Goal: Transaction & Acquisition: Purchase product/service

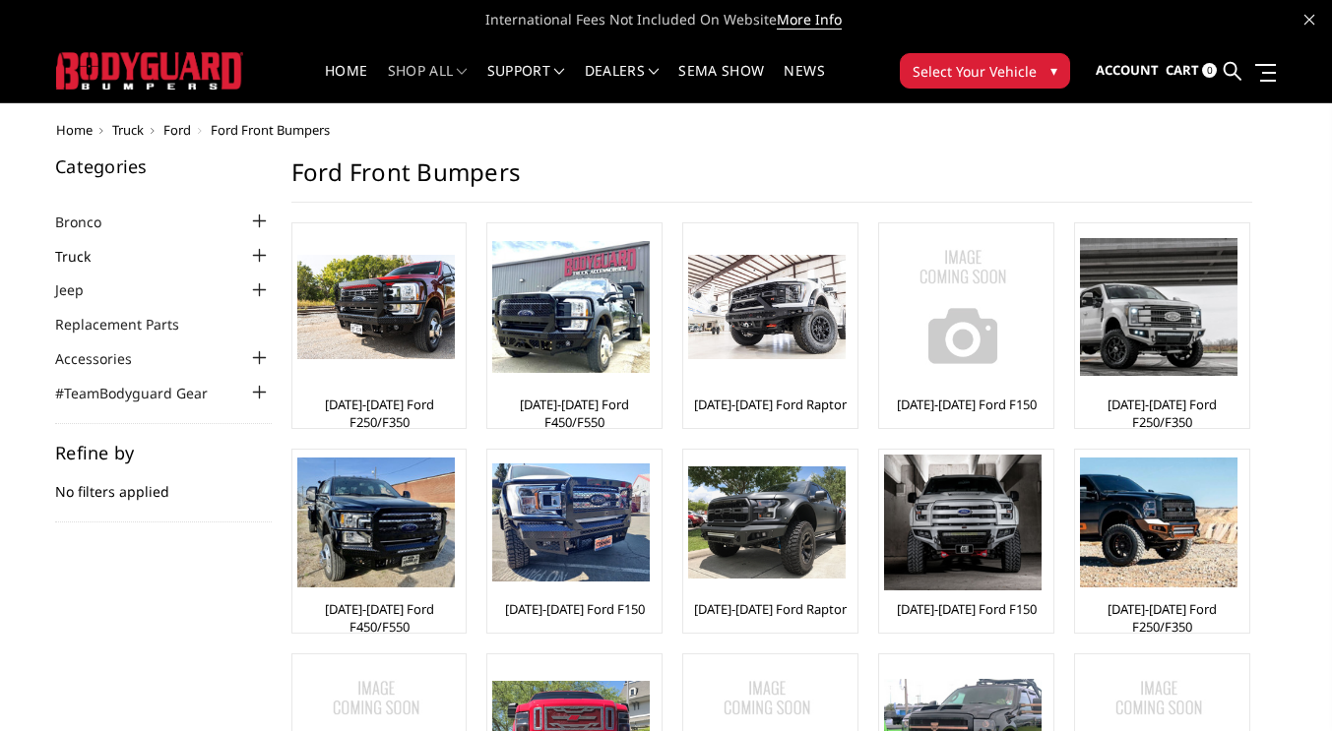
click at [64, 254] on link "Truck" at bounding box center [85, 256] width 60 height 21
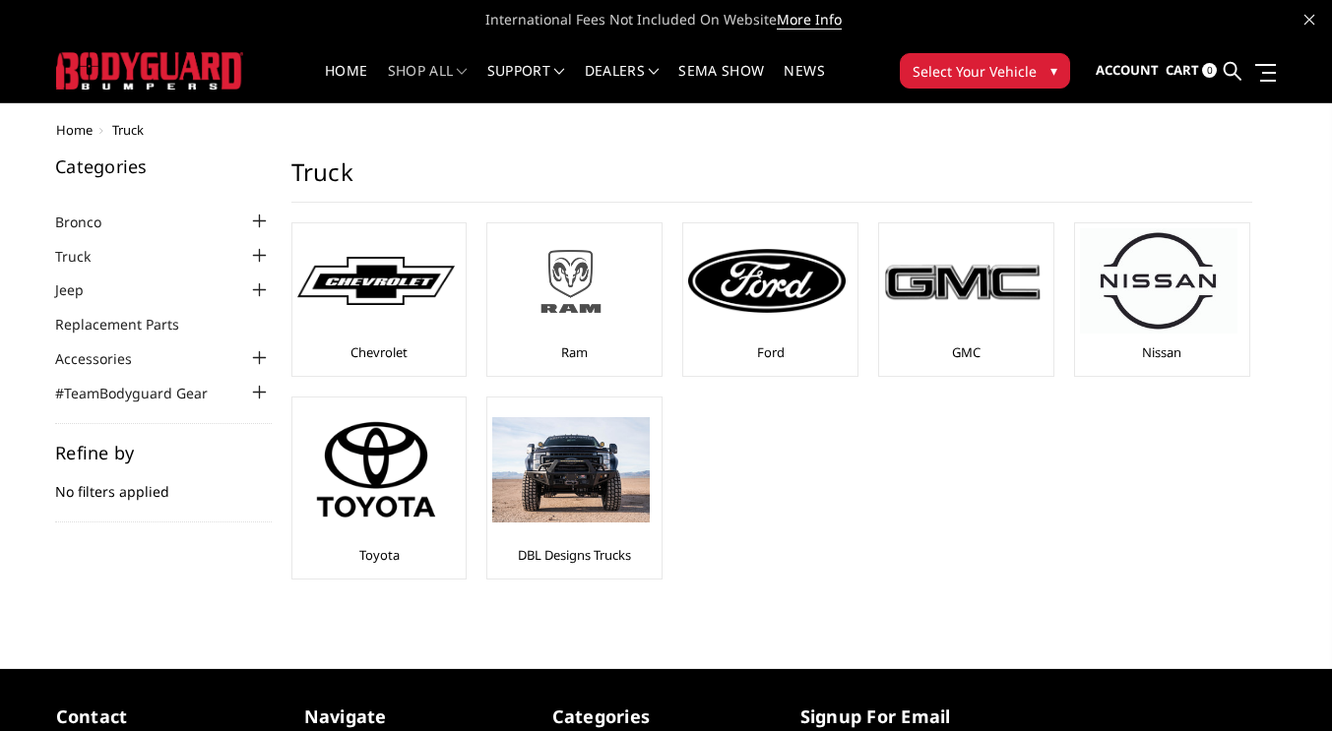
click at [626, 329] on div at bounding box center [570, 280] width 157 height 105
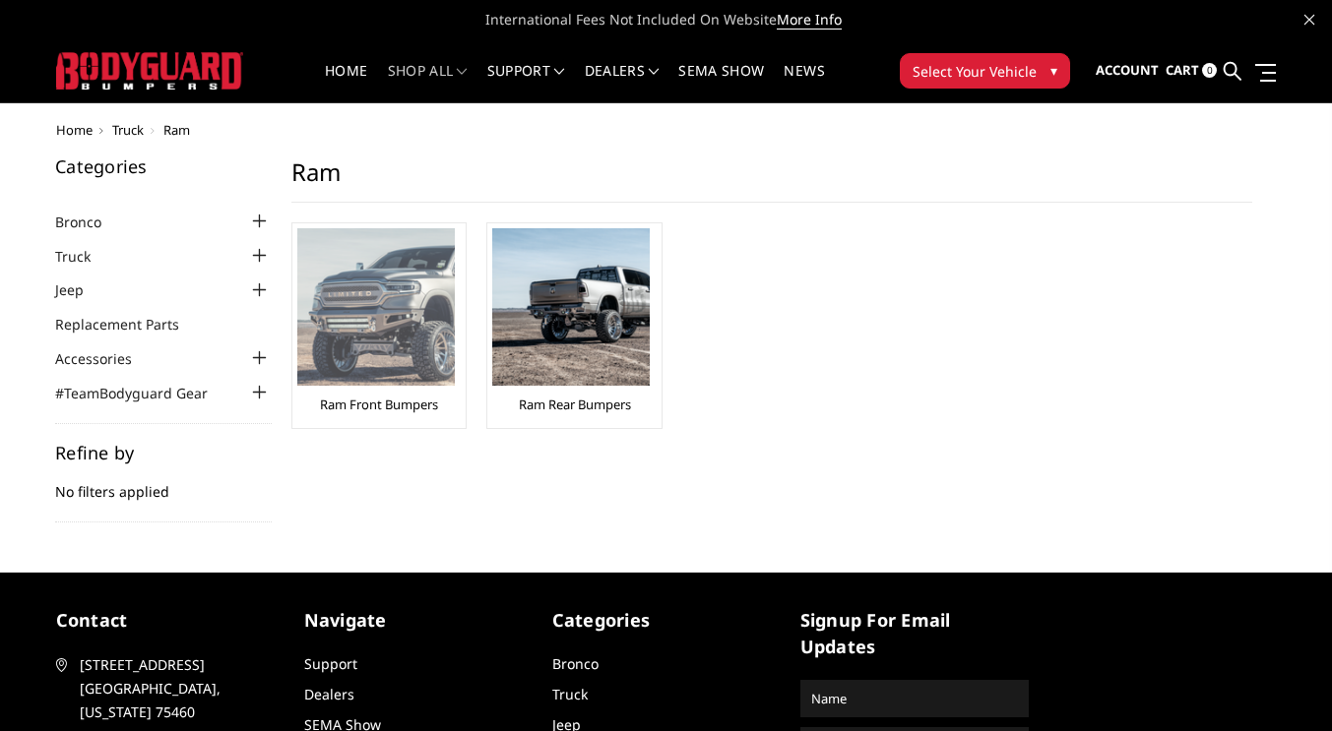
click at [431, 335] on img at bounding box center [375, 306] width 157 height 157
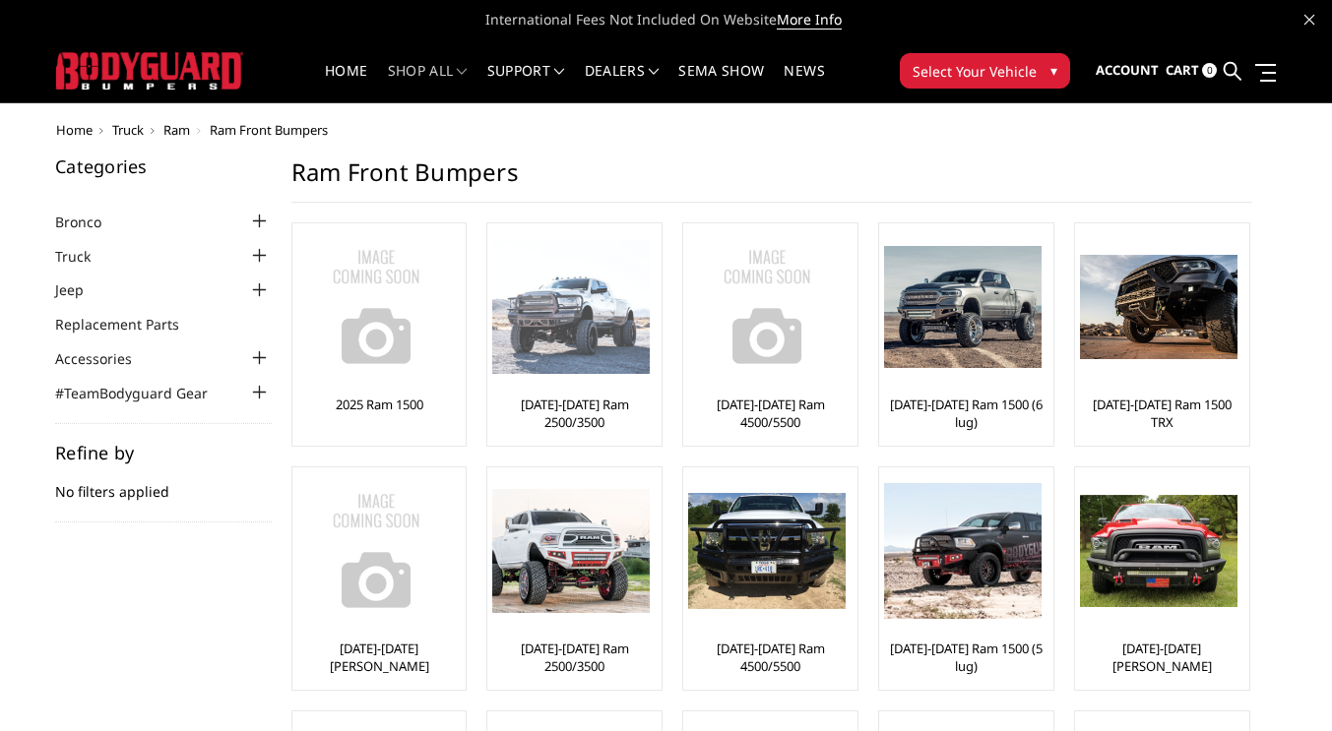
click at [625, 358] on img at bounding box center [570, 307] width 157 height 135
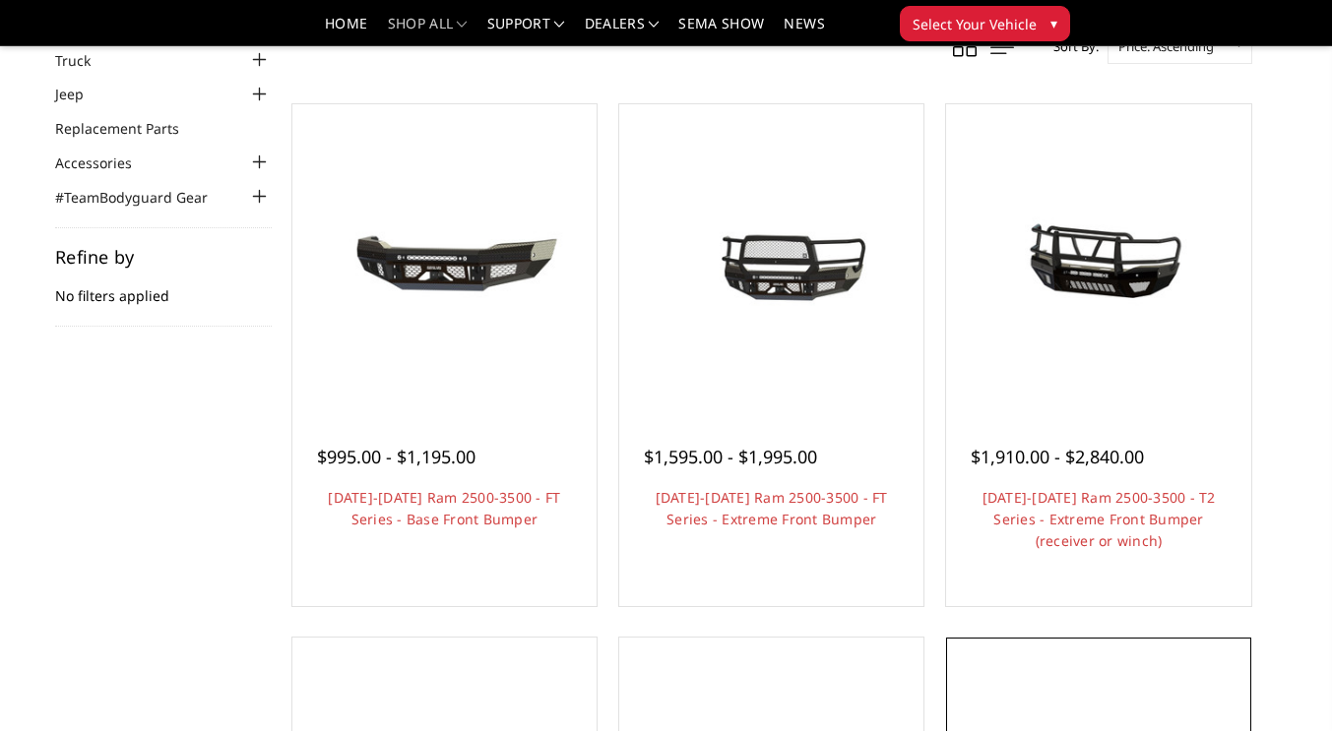
scroll to position [98, 0]
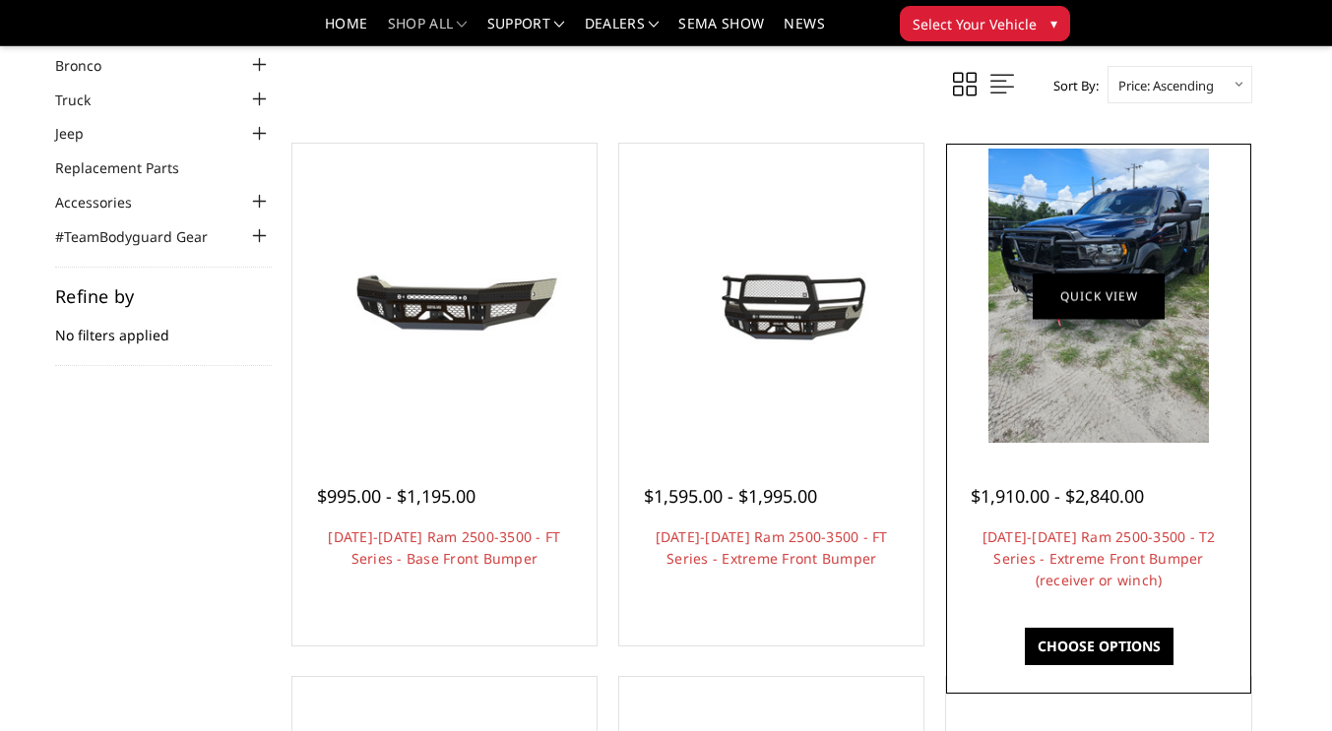
click at [1125, 324] on img at bounding box center [1098, 296] width 221 height 294
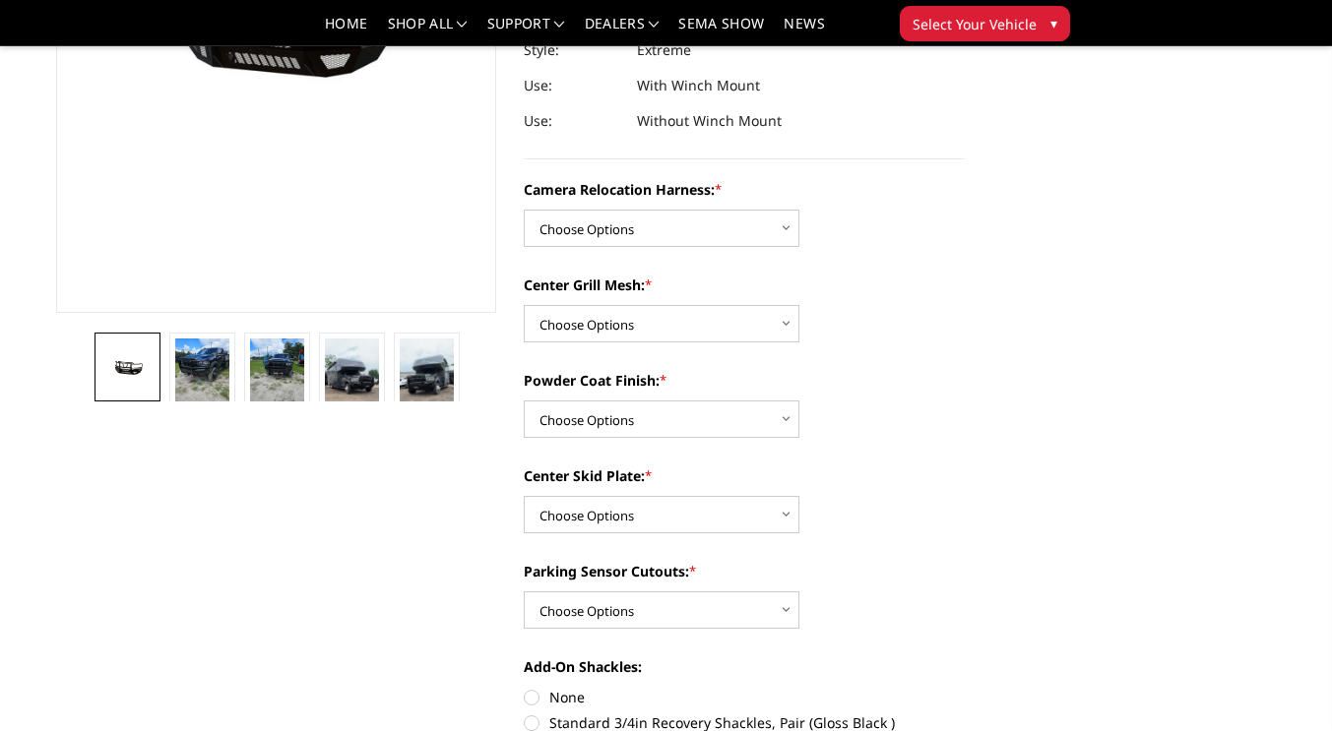
scroll to position [394, 0]
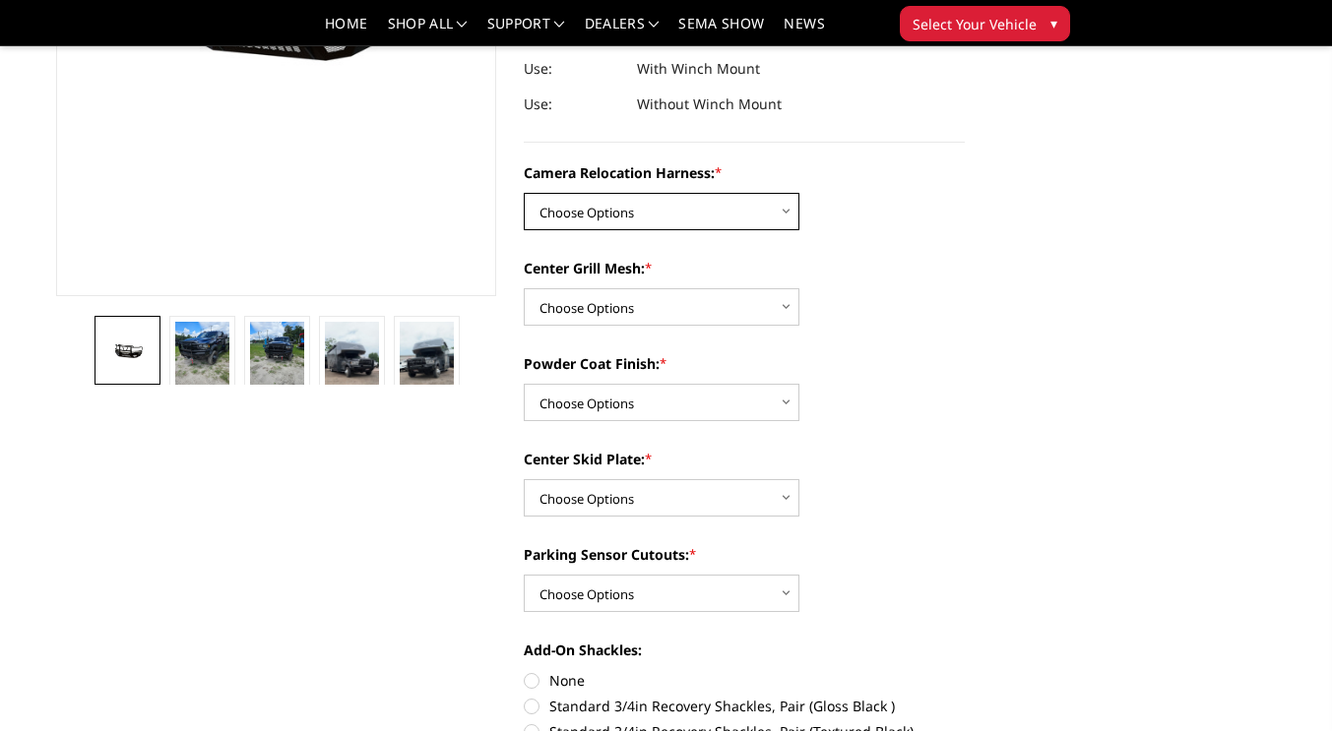
click at [669, 207] on select "Choose Options Without camera harness With camera harness" at bounding box center [662, 211] width 276 height 37
select select "3820"
click at [524, 193] on select "Choose Options Without camera harness With camera harness" at bounding box center [662, 211] width 276 height 37
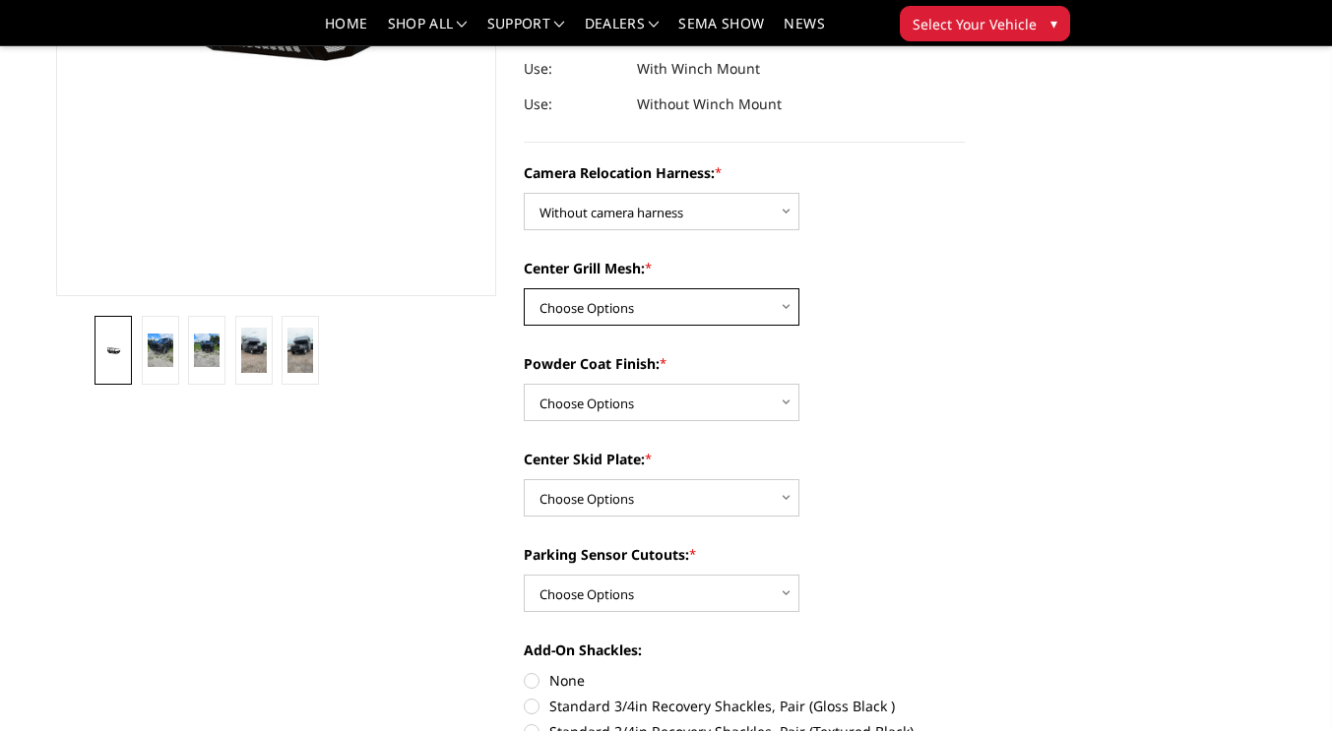
click at [653, 307] on select "Choose Options Without expanded metal With expanded metal" at bounding box center [662, 306] width 276 height 37
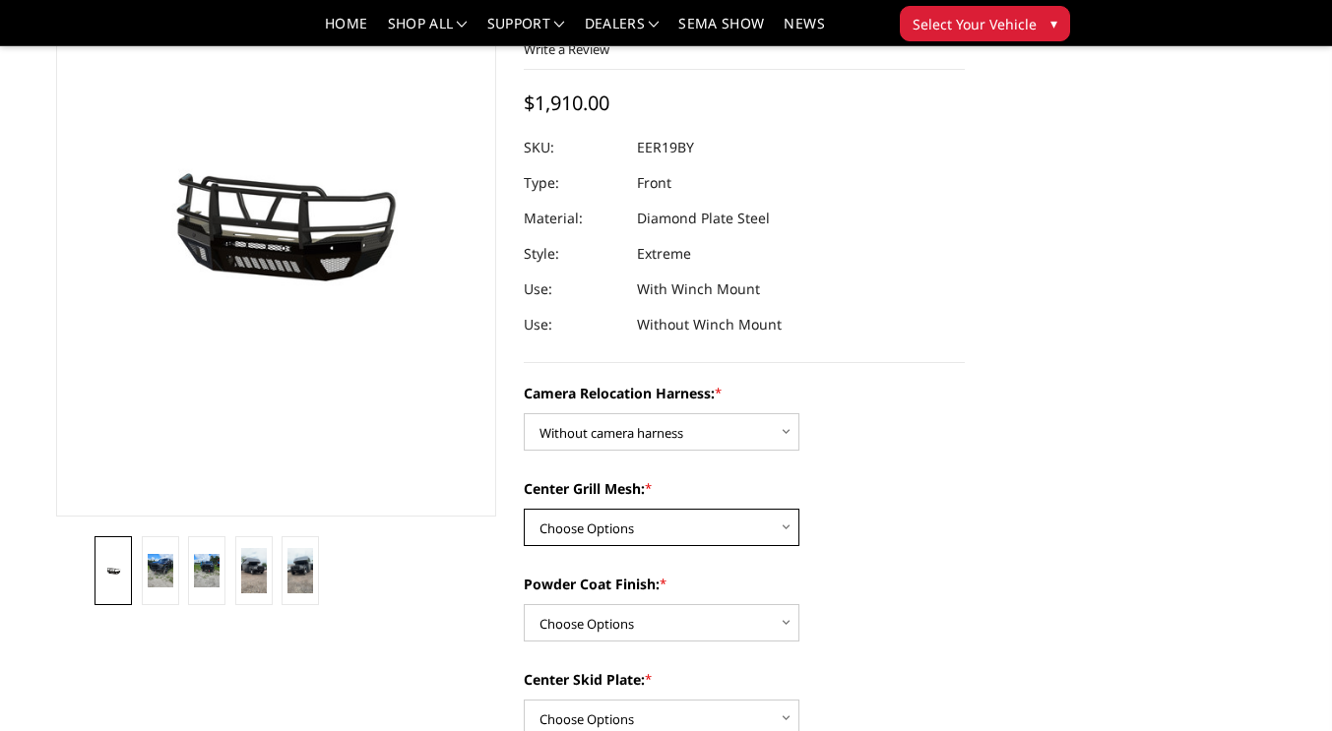
scroll to position [197, 0]
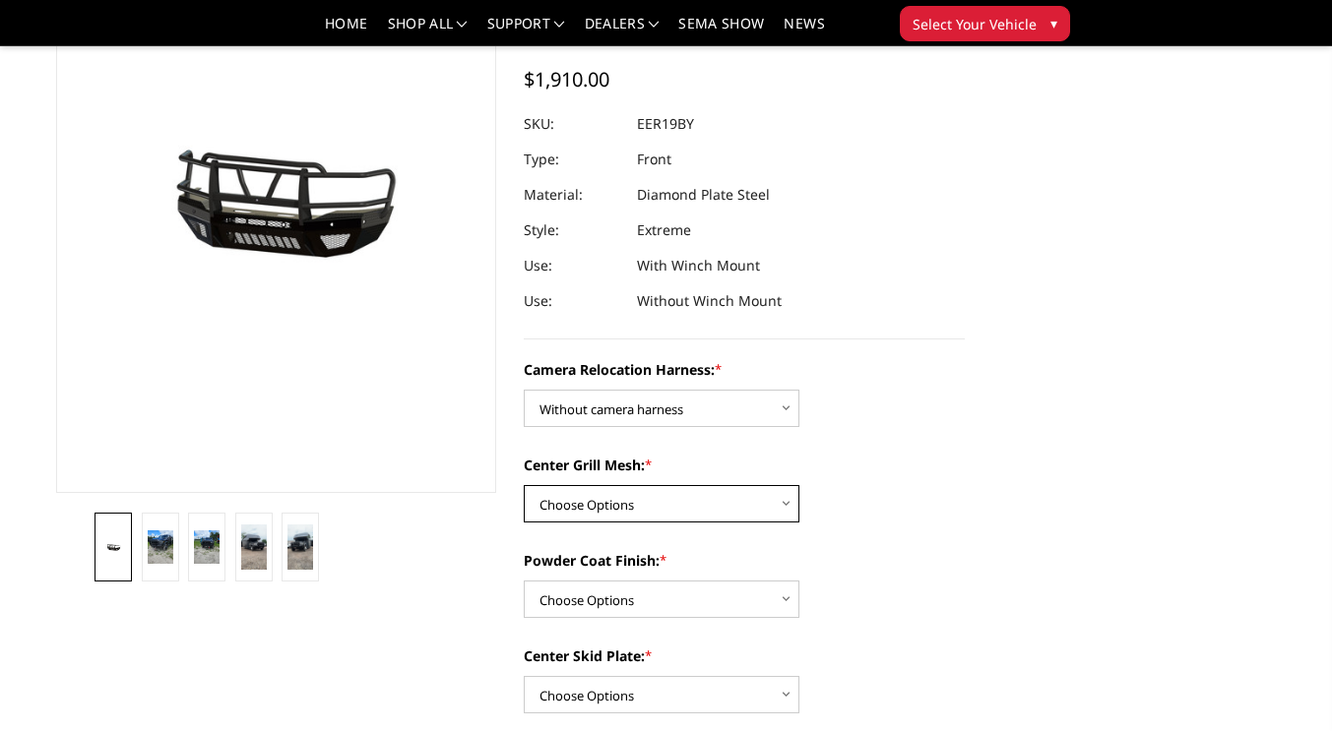
click at [629, 507] on select "Choose Options Without expanded metal With expanded metal" at bounding box center [662, 503] width 276 height 37
select select "3817"
click at [524, 485] on select "Choose Options Without expanded metal With expanded metal" at bounding box center [662, 503] width 276 height 37
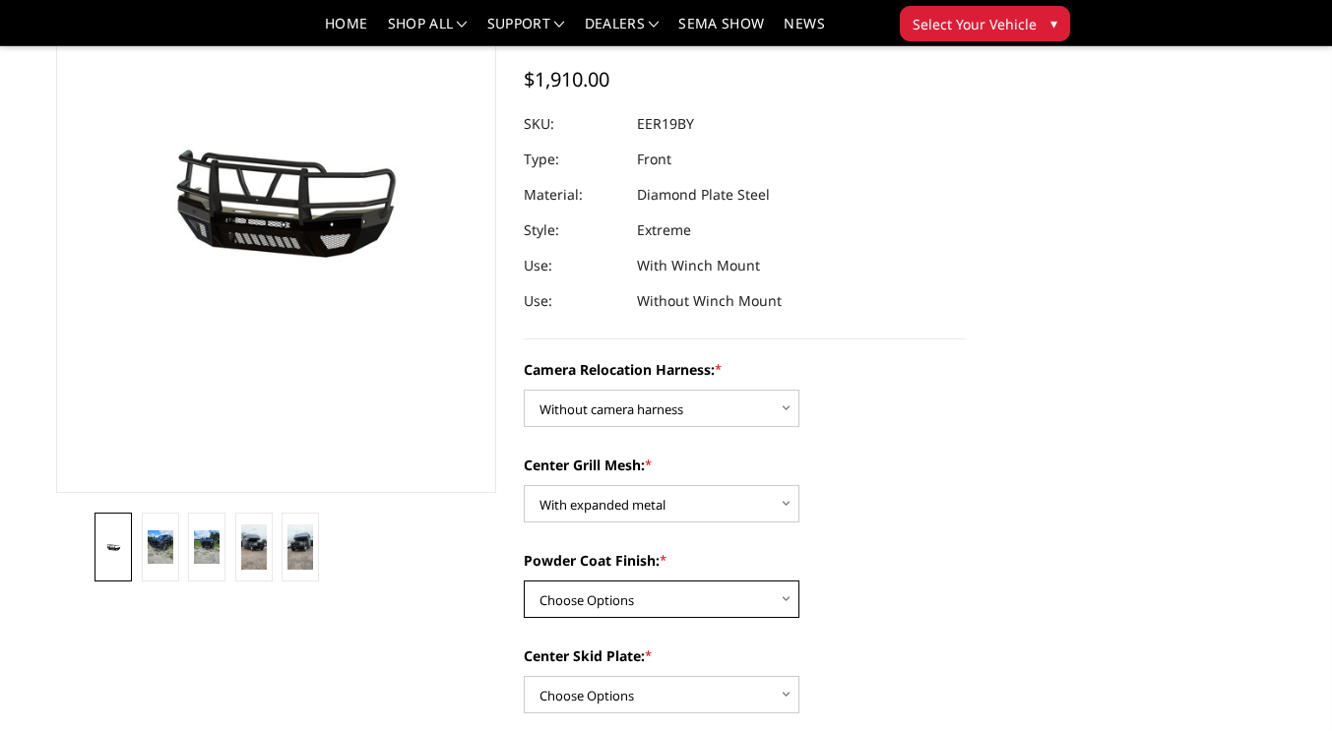
click at [610, 596] on select "Choose Options Textured Black Powder Coat Gloss Black Powder Coat Bare Metal" at bounding box center [662, 599] width 276 height 37
select select "3815"
click at [524, 581] on select "Choose Options Textured Black Powder Coat Gloss Black Powder Coat Bare Metal" at bounding box center [662, 599] width 276 height 37
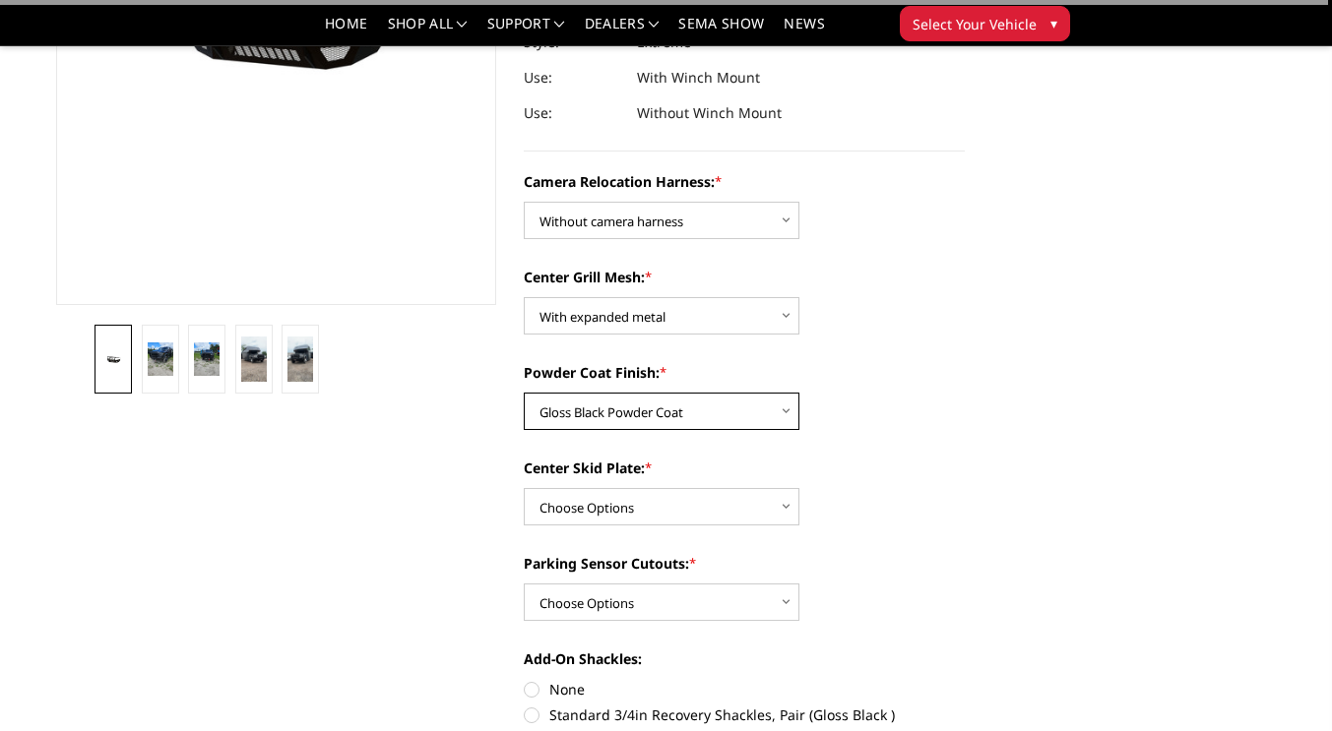
scroll to position [394, 0]
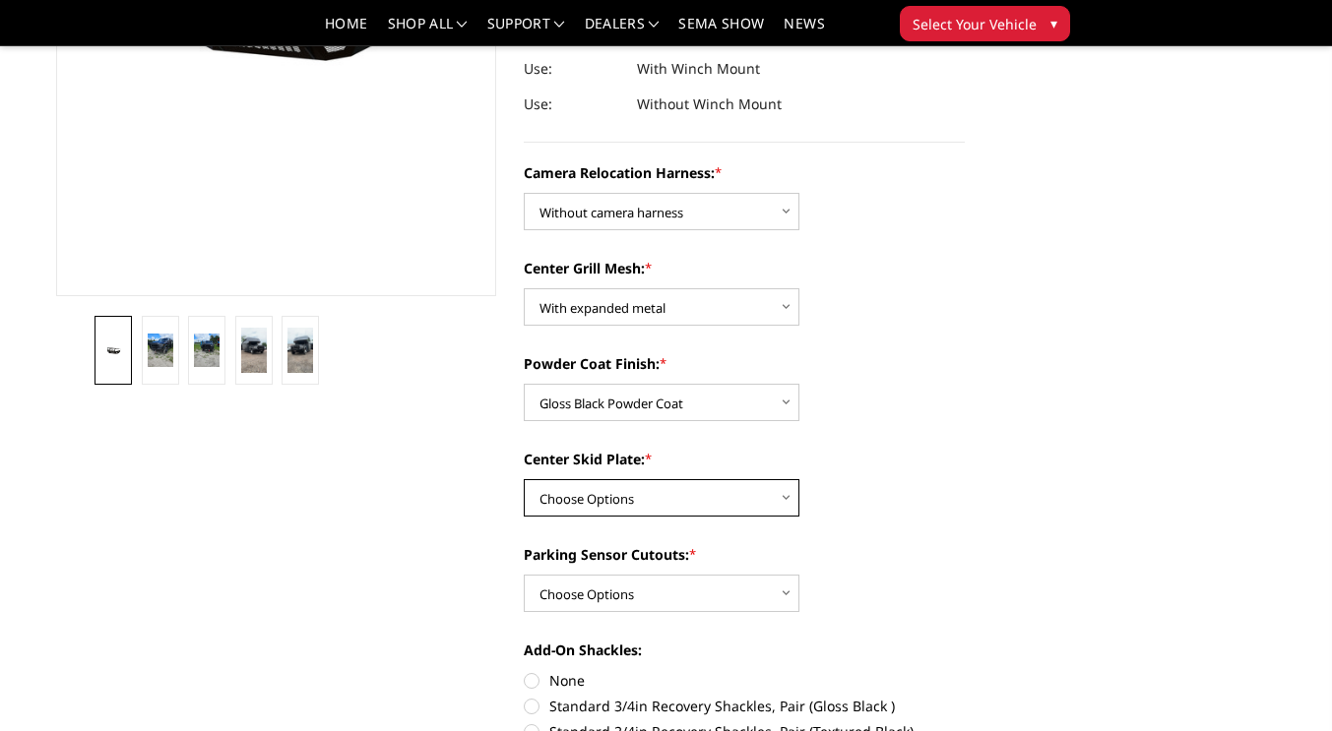
click at [686, 497] on select "Choose Options Winch Mount Skid Plate Standard Skid Plate (included) 2" Receive…" at bounding box center [662, 497] width 276 height 37
select select "3812"
click at [524, 479] on select "Choose Options Winch Mount Skid Plate Standard Skid Plate (included) 2" Receive…" at bounding box center [662, 497] width 276 height 37
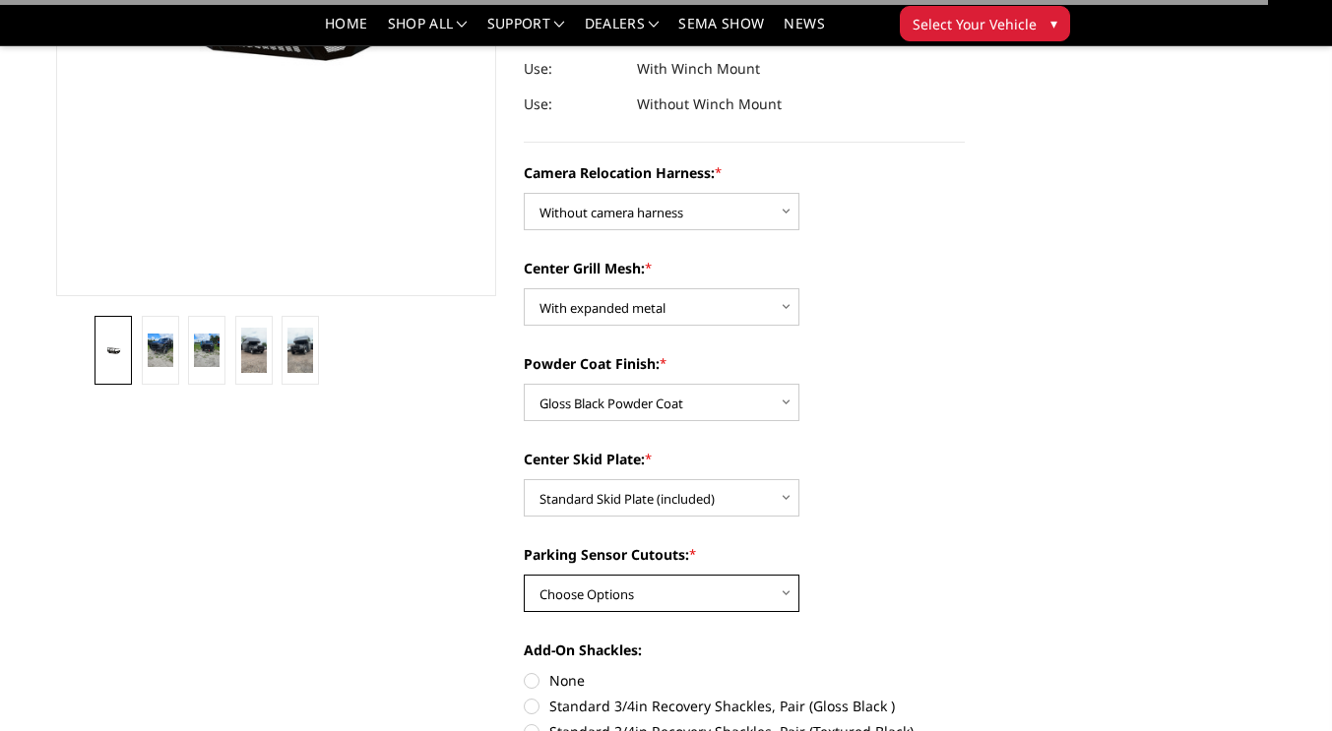
click at [674, 593] on select "Choose Options Yes - With Parking Sensor Cutouts" at bounding box center [662, 593] width 276 height 37
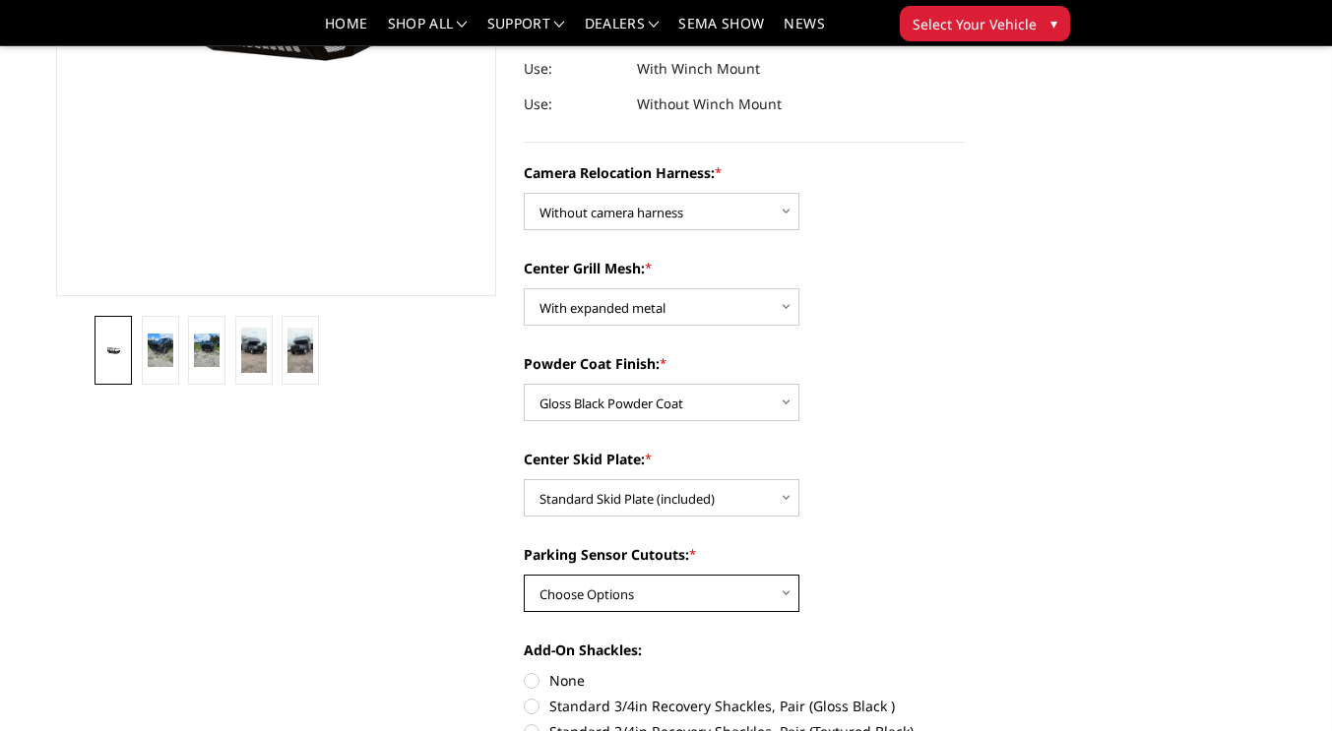
select select "3810"
click at [524, 575] on select "Choose Options Yes - With Parking Sensor Cutouts" at bounding box center [662, 593] width 276 height 37
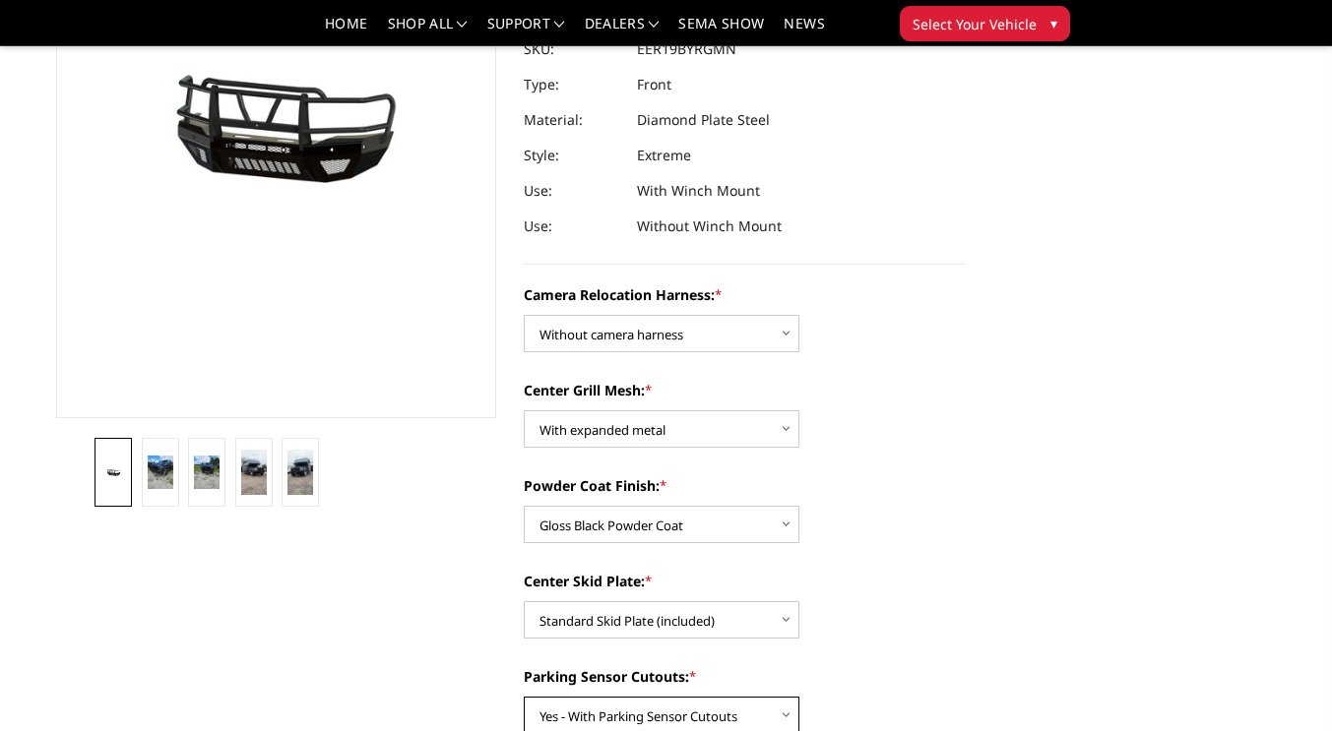
scroll to position [295, 0]
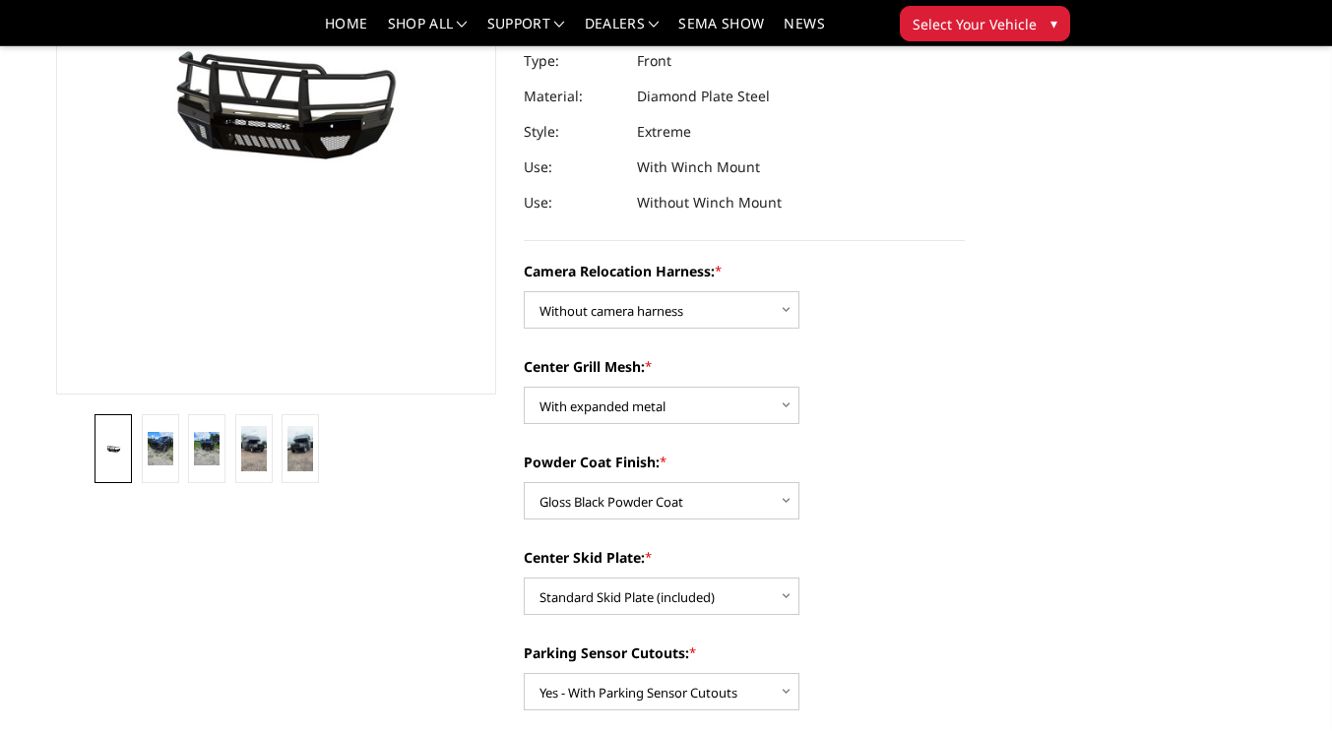
click at [744, 423] on select "Choose Options Without expanded metal With expanded metal" at bounding box center [662, 405] width 276 height 37
click at [928, 422] on div "Center Grill Mesh: * Choose Options Without expanded metal With expanded metal" at bounding box center [744, 390] width 441 height 68
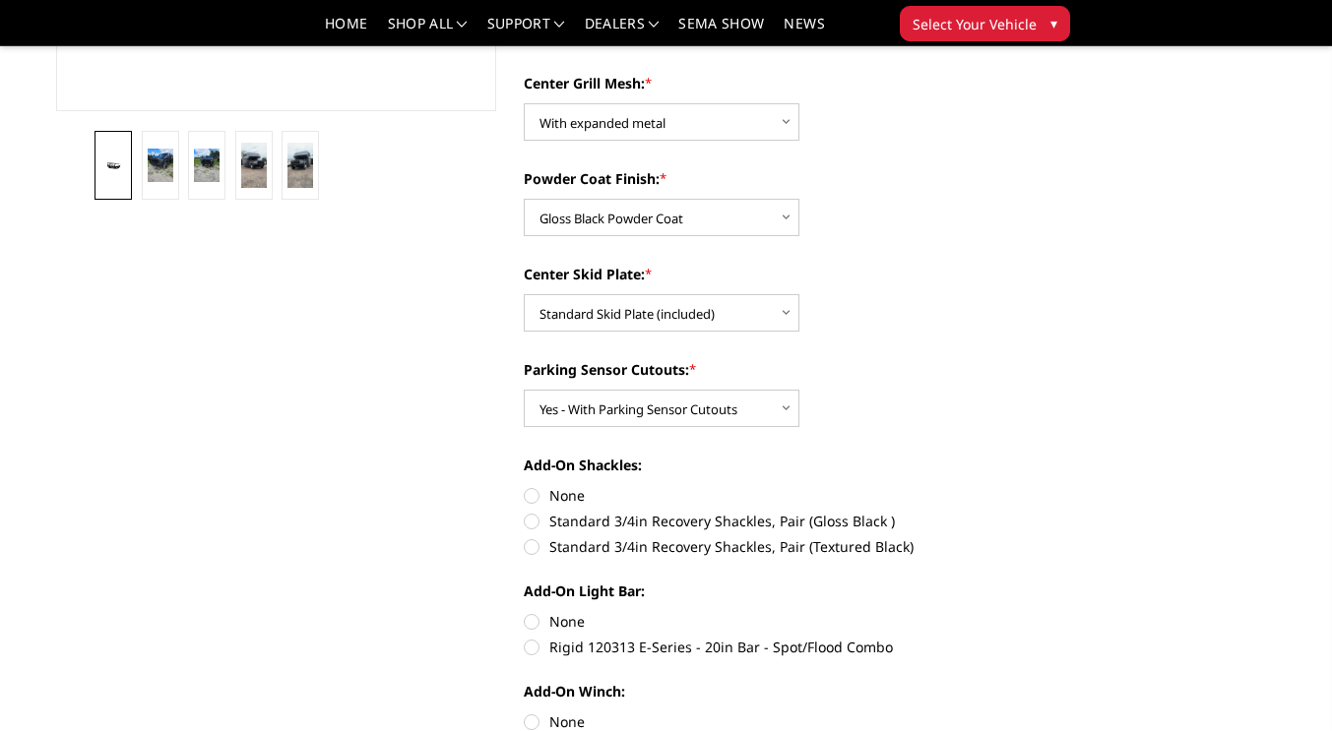
scroll to position [591, 0]
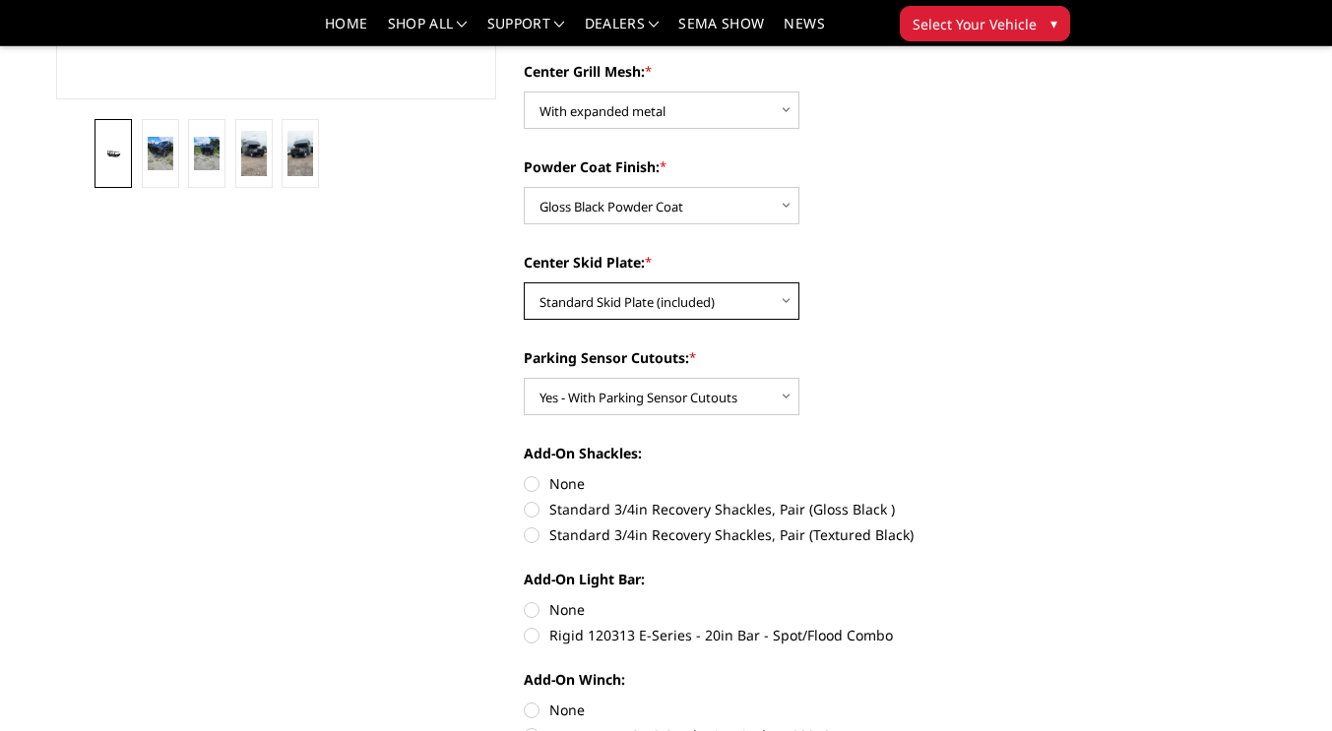
click at [709, 312] on select "Choose Options Winch Mount Skid Plate Standard Skid Plate (included) 2" Receive…" at bounding box center [662, 301] width 276 height 37
click at [531, 488] on label "None" at bounding box center [744, 483] width 441 height 21
click at [525, 474] on input "None" at bounding box center [524, 473] width 1 height 1
radio input "true"
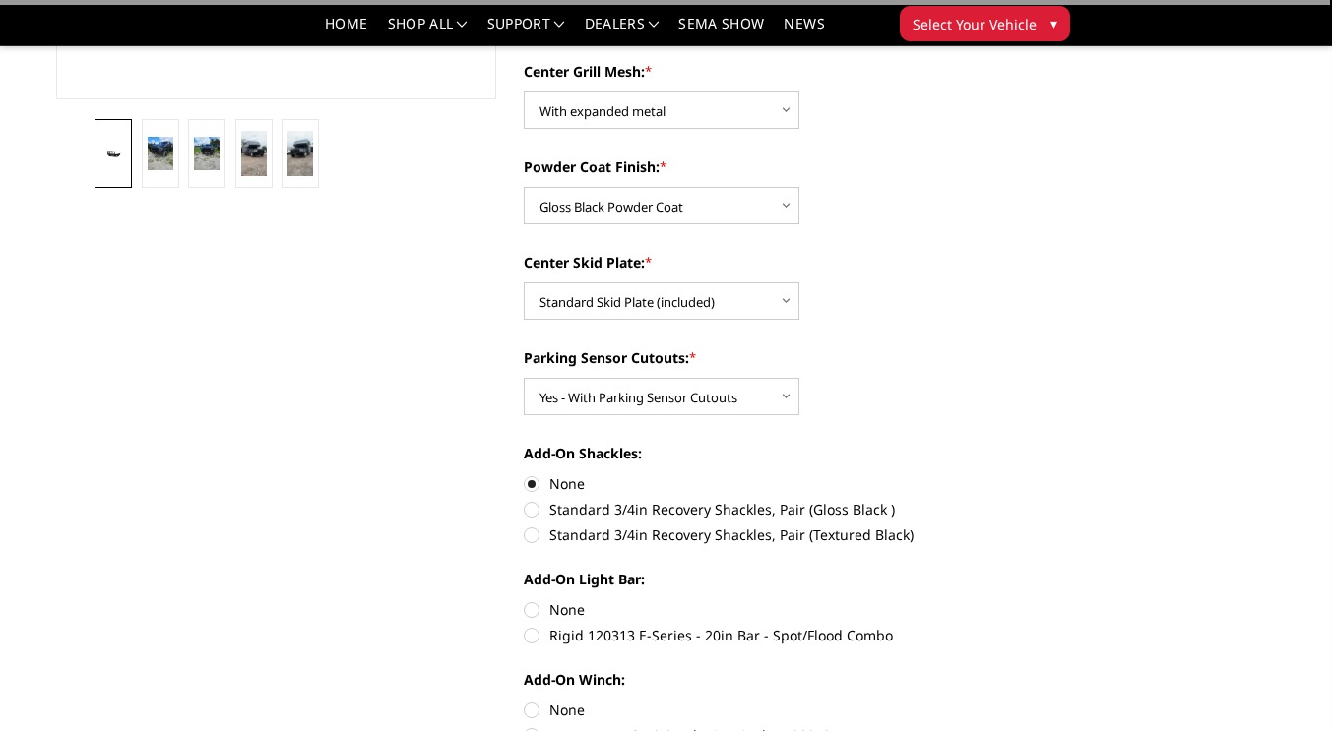
click at [530, 610] on label "None" at bounding box center [744, 609] width 441 height 21
click at [525, 600] on input "None" at bounding box center [524, 599] width 1 height 1
radio input "true"
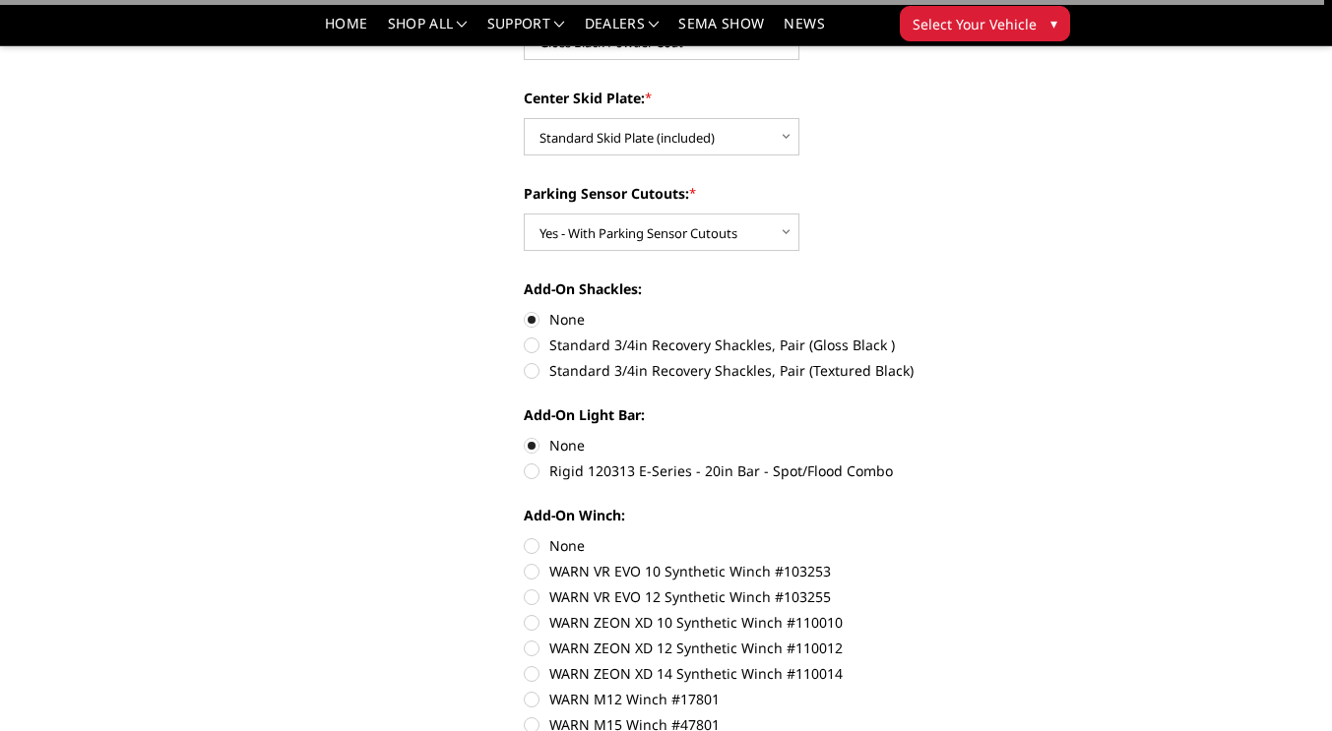
scroll to position [787, 0]
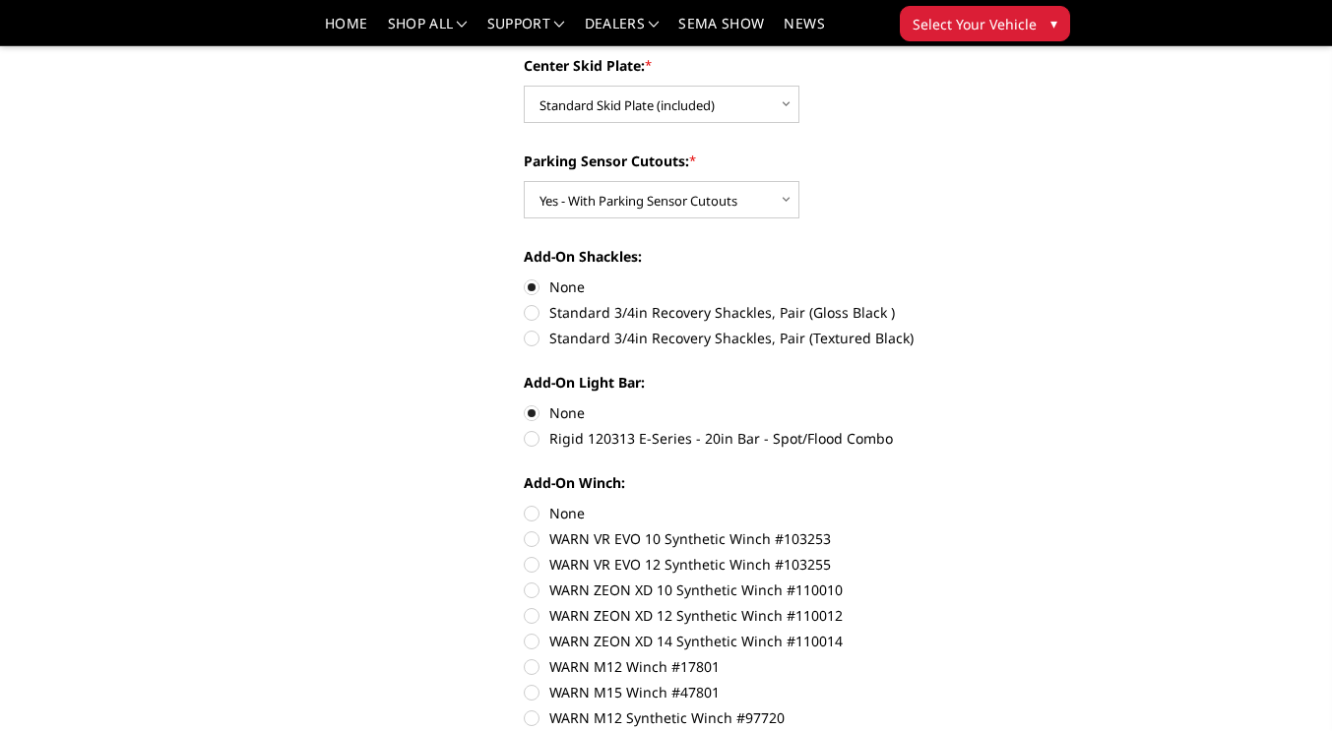
click at [526, 513] on label "None" at bounding box center [744, 513] width 441 height 21
click at [525, 504] on input "None" at bounding box center [524, 503] width 1 height 1
radio input "true"
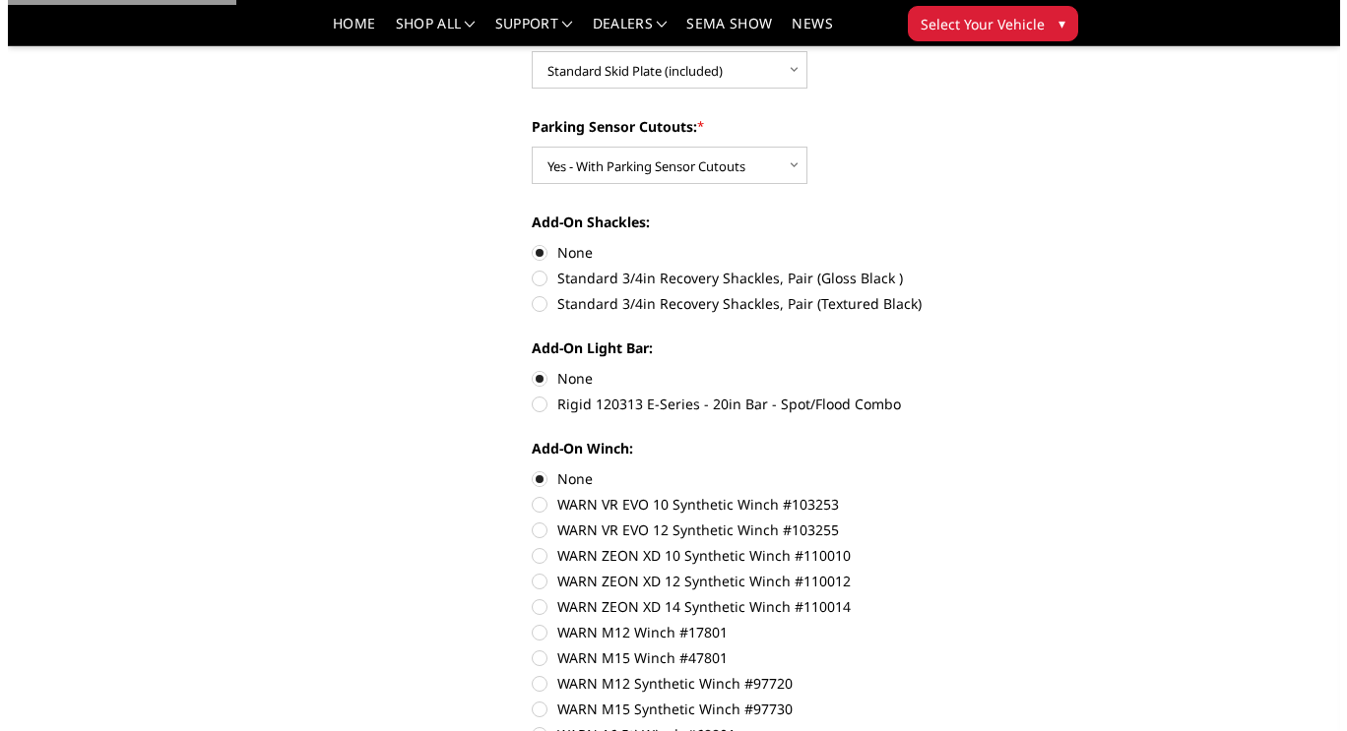
scroll to position [1083, 0]
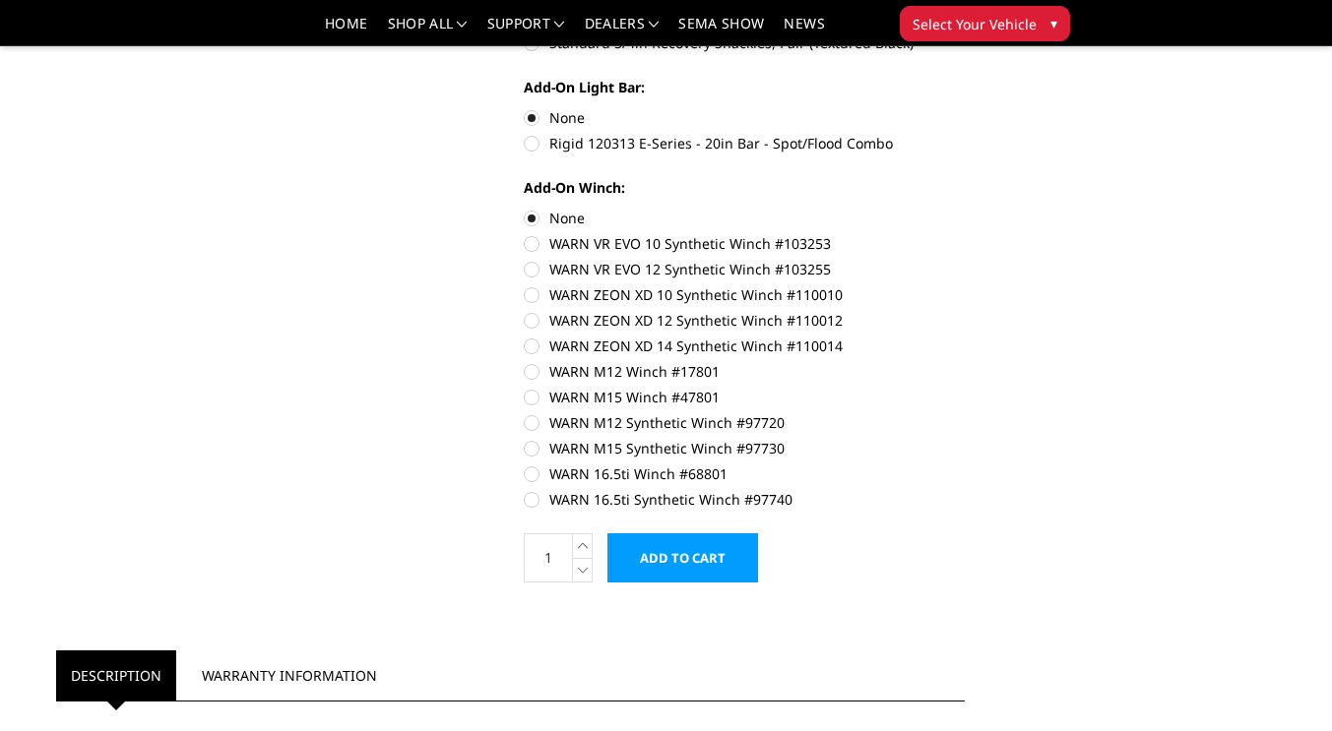
click at [691, 568] on input "Add to Cart" at bounding box center [682, 558] width 151 height 49
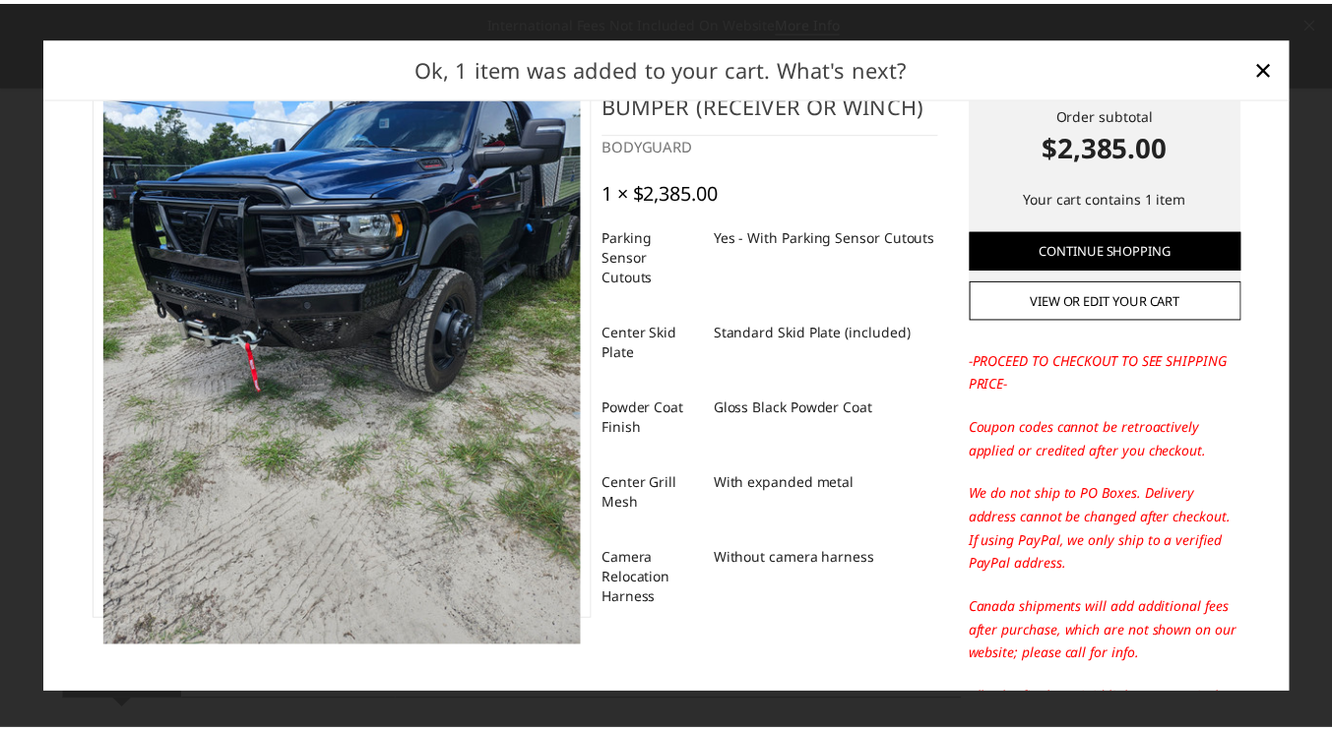
scroll to position [0, 0]
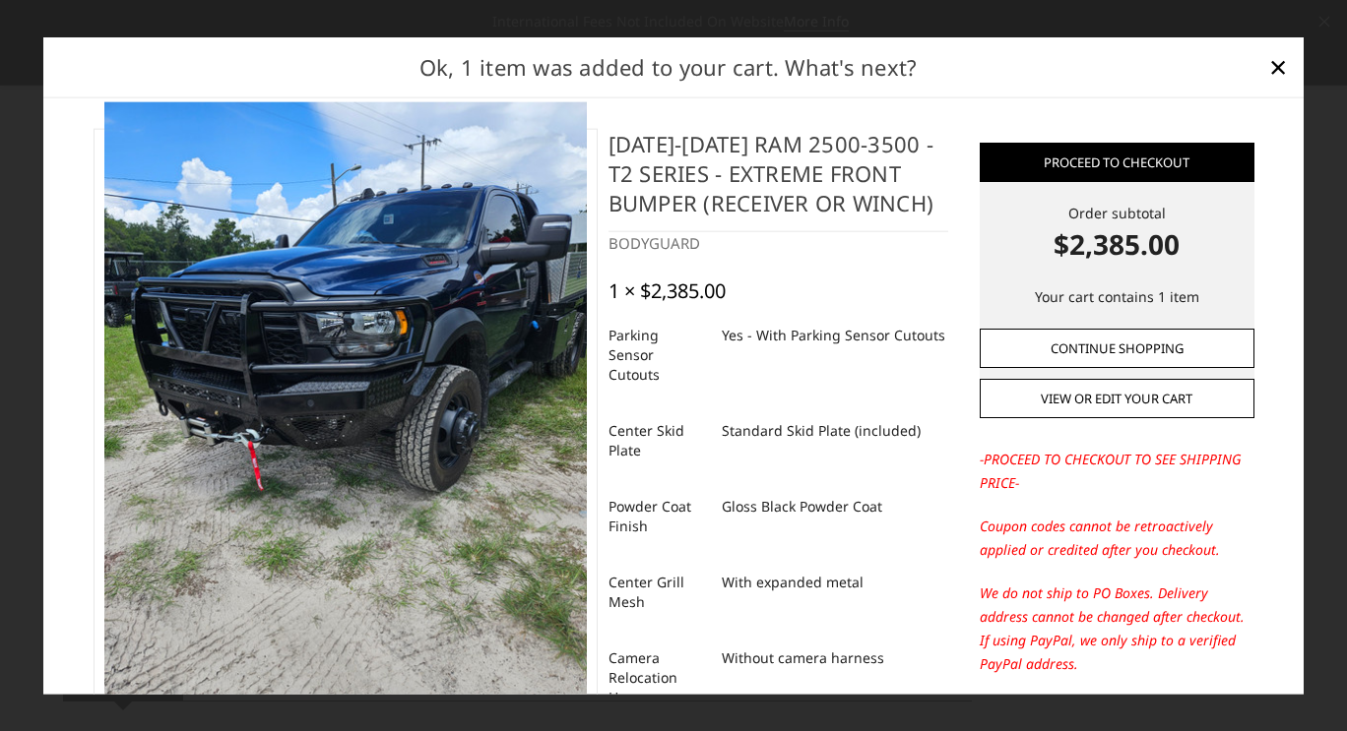
click at [1141, 358] on link "Continue Shopping" at bounding box center [1116, 348] width 275 height 39
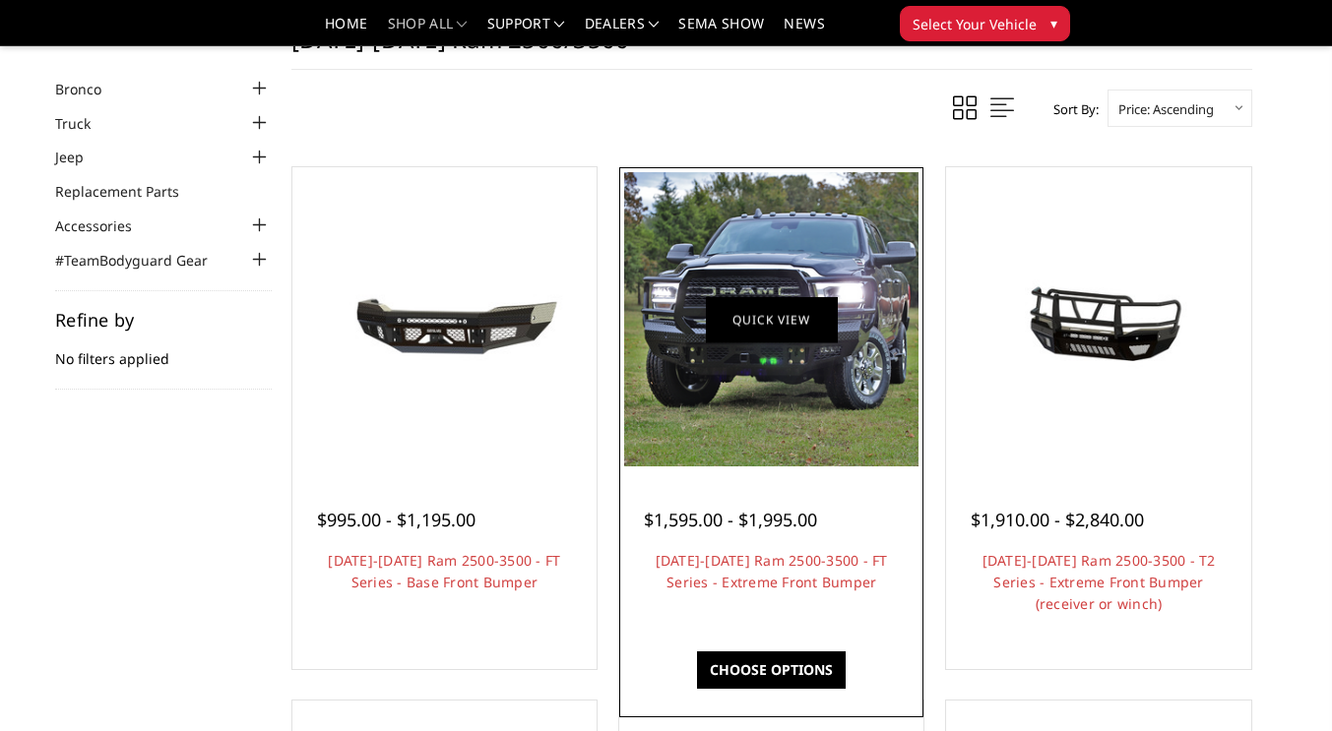
scroll to position [98, 0]
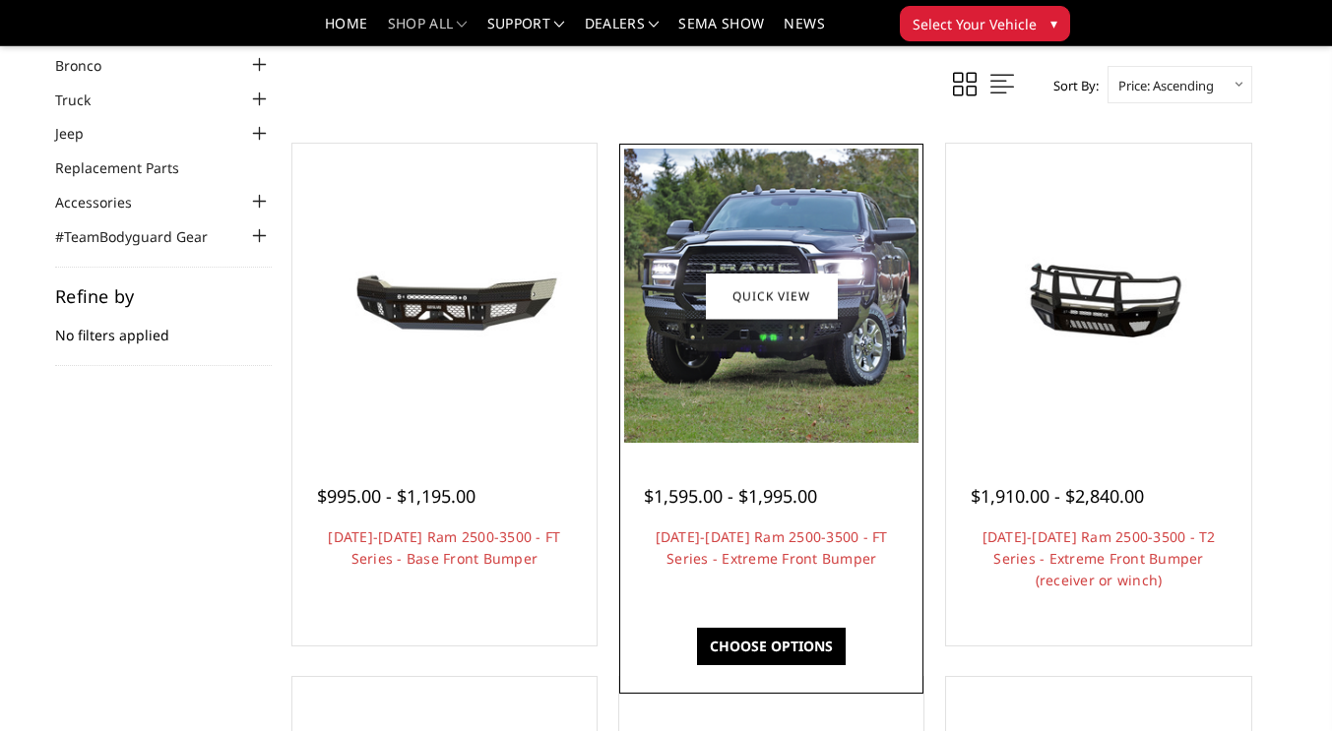
click at [752, 442] on img at bounding box center [771, 296] width 294 height 294
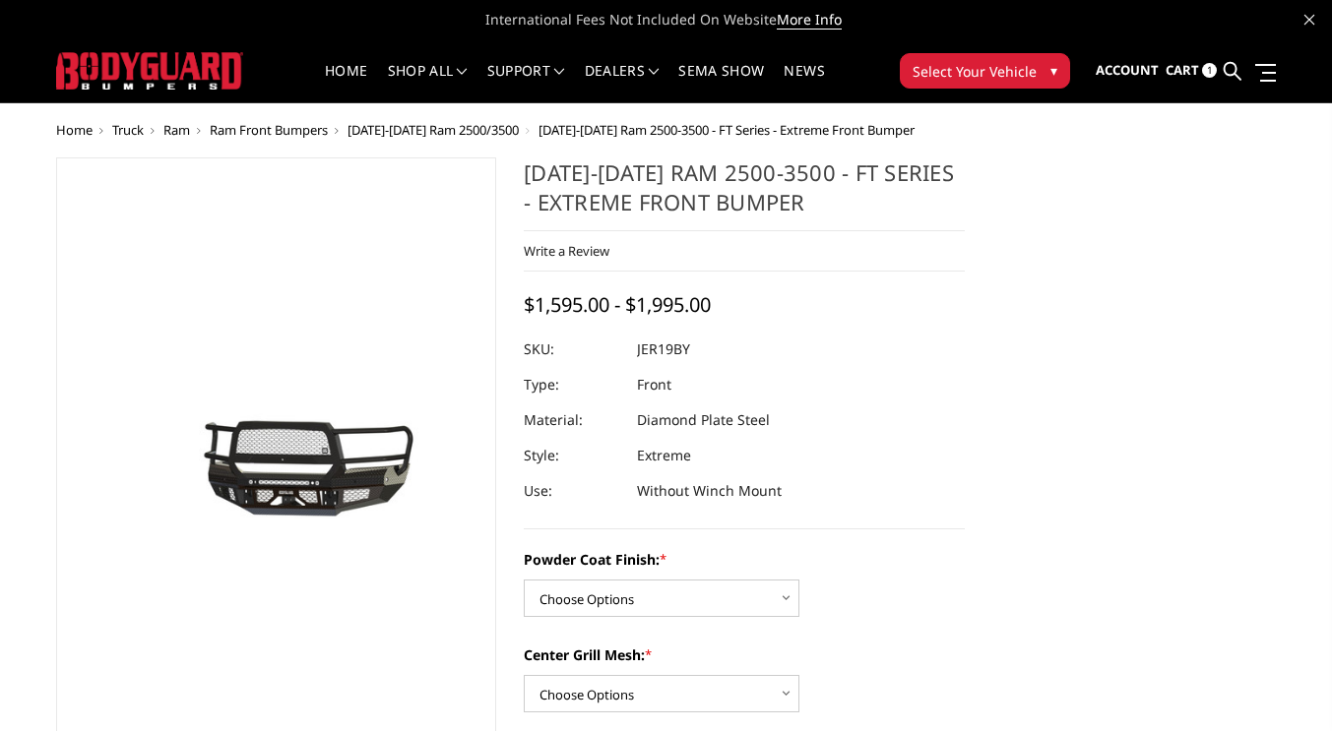
click at [1181, 69] on span "Cart" at bounding box center [1181, 70] width 33 height 18
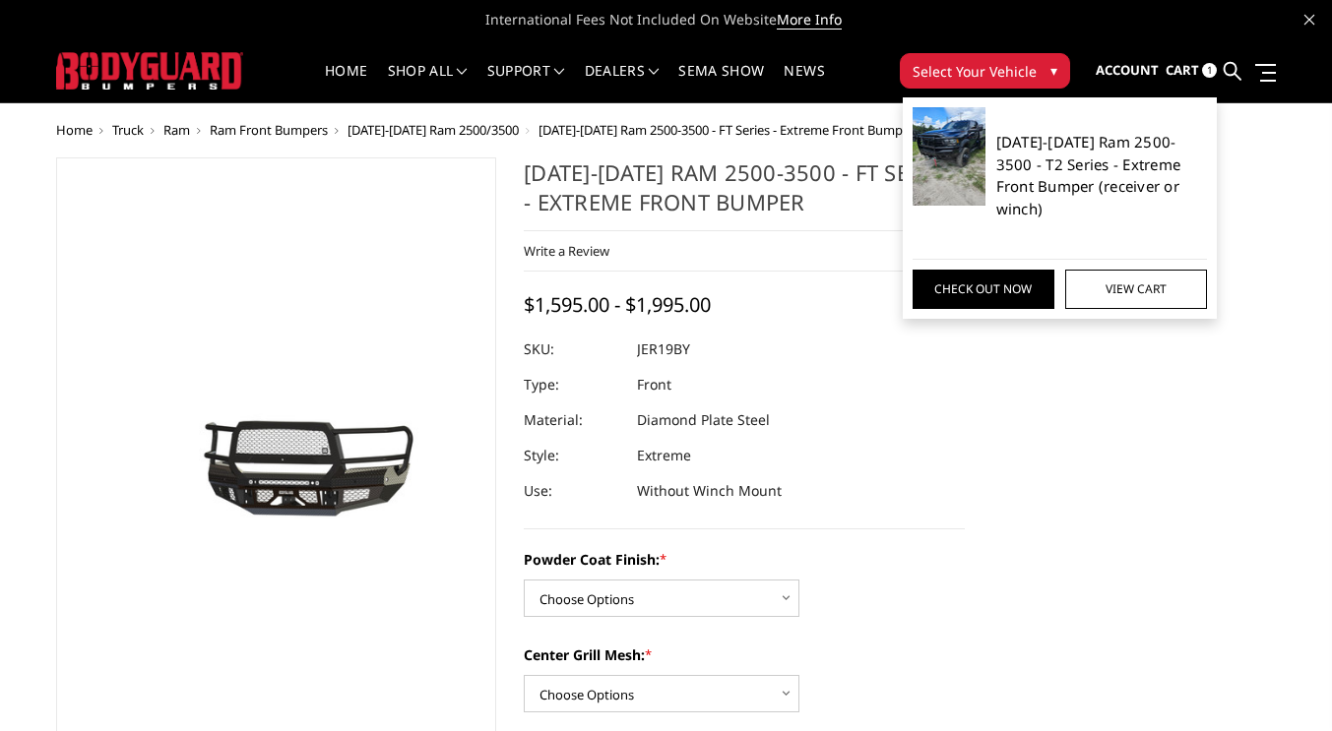
click at [1060, 175] on link "[DATE]-[DATE] Ram 2500-3500 - T2 Series - Extreme Front Bumper (receiver or win…" at bounding box center [1102, 175] width 212 height 89
